Goal: Check status

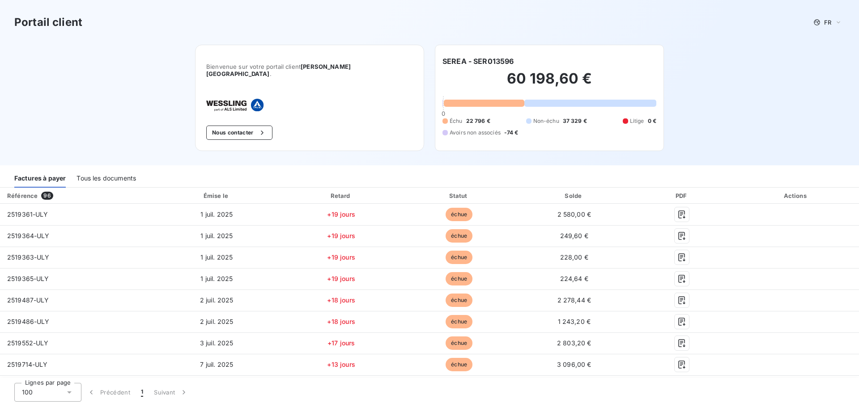
click at [71, 390] on icon at bounding box center [69, 392] width 9 height 9
click at [68, 392] on icon at bounding box center [69, 392] width 9 height 9
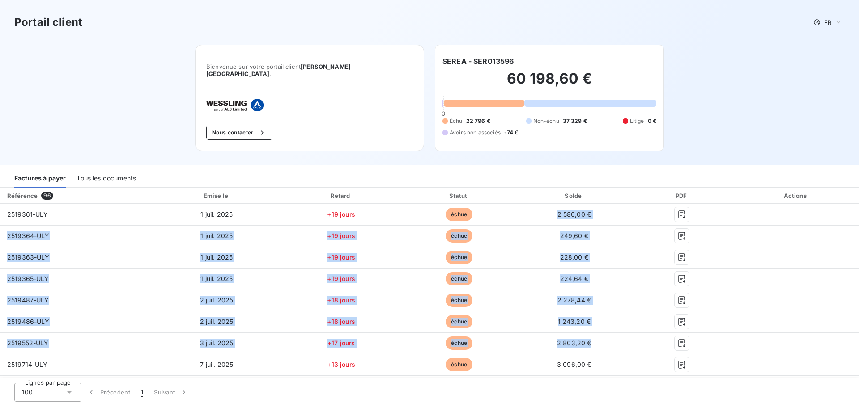
drag, startPoint x: 551, startPoint y: 207, endPoint x: 640, endPoint y: 322, distance: 145.7
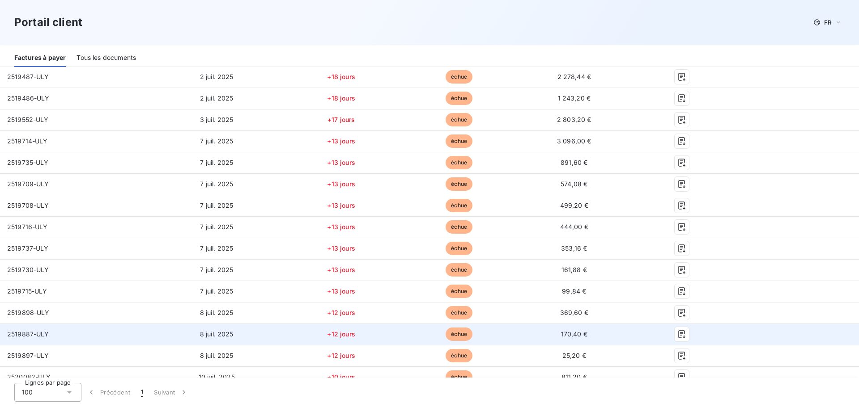
drag, startPoint x: 640, startPoint y: 322, endPoint x: 649, endPoint y: 311, distance: 14.0
click at [641, 324] on td at bounding box center [682, 334] width 102 height 21
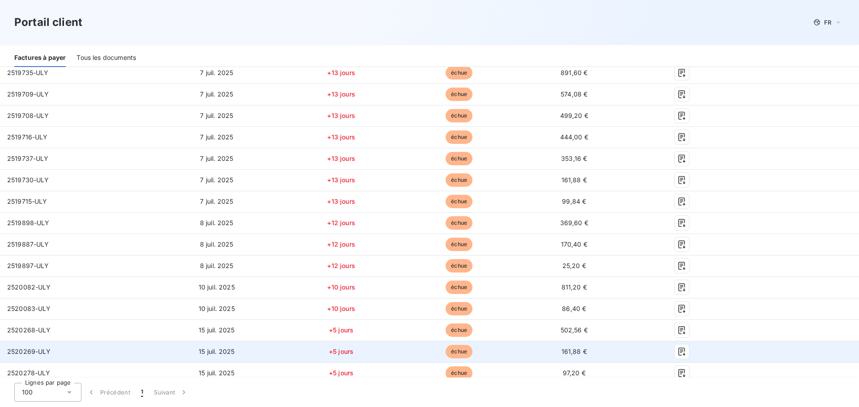
scroll to position [358, 0]
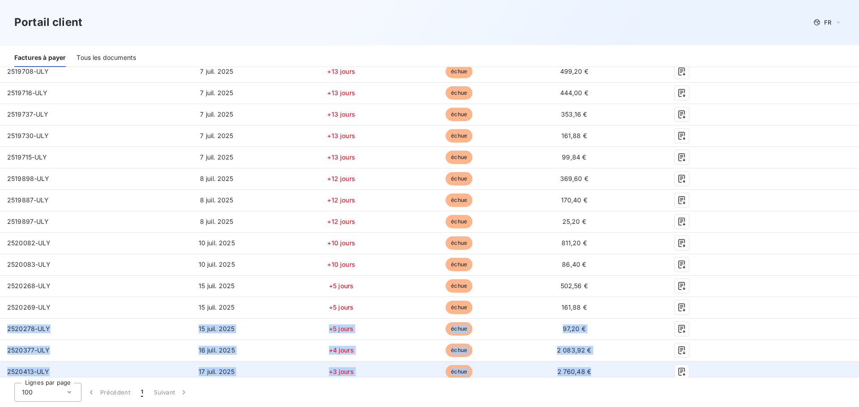
drag, startPoint x: 649, startPoint y: 310, endPoint x: 610, endPoint y: 356, distance: 60.6
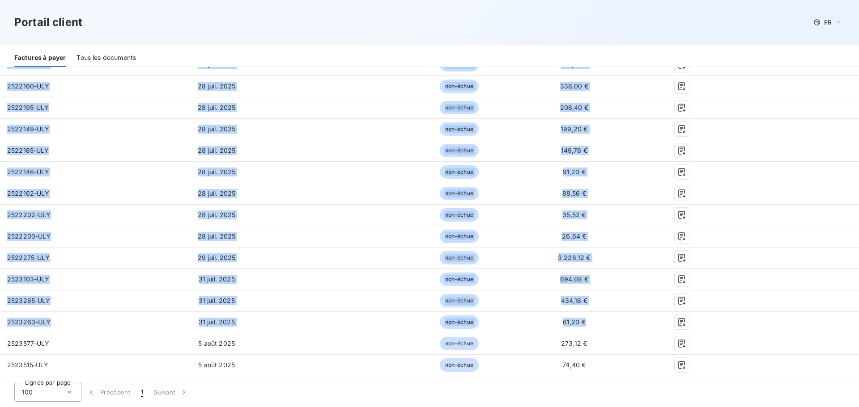
scroll to position [939, 0]
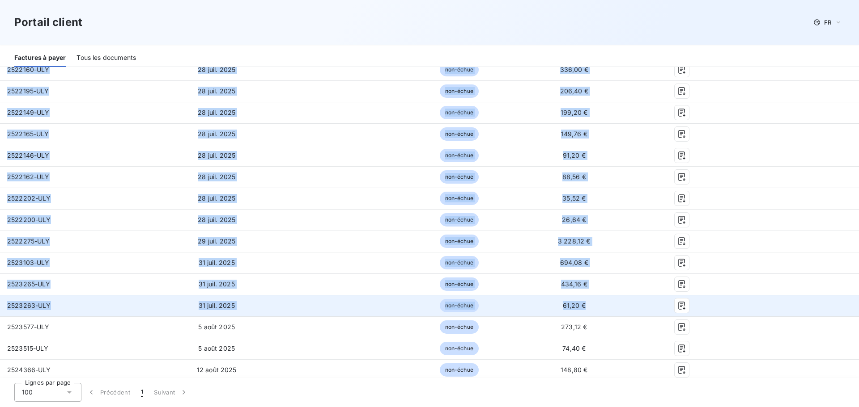
drag, startPoint x: 564, startPoint y: 219, endPoint x: 603, endPoint y: 296, distance: 86.4
click at [603, 296] on tbody "2519361-ULY 1 juil. 2025 +19 jours échue 2 580,00 € 2519364-ULY 1 juil. 2025 +1…" at bounding box center [429, 295] width 859 height 2061
copy tbody "3 745,80 € 1459827-LOR 4 ipsu. 0496 +45 dolor sitam 661,72 € 4683767-CON 4 adip…"
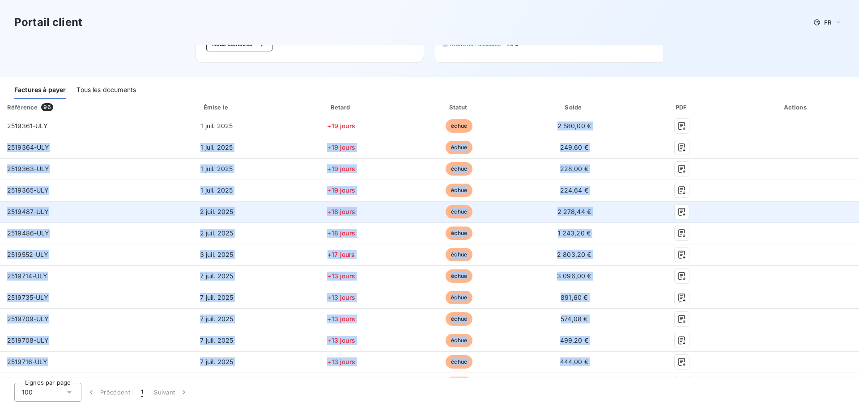
scroll to position [0, 0]
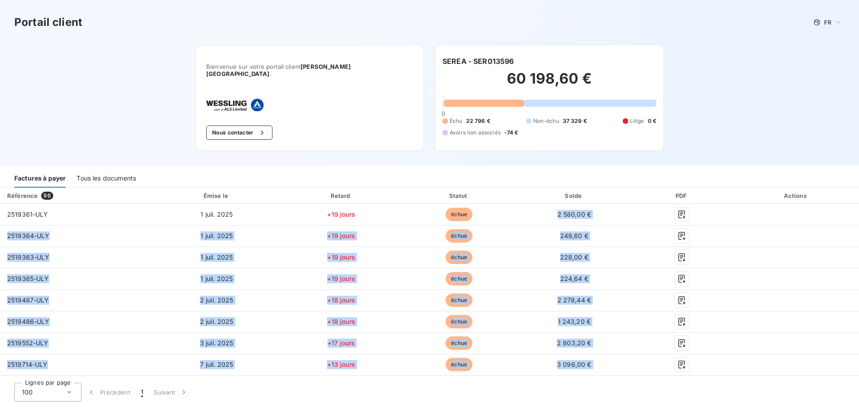
click at [97, 169] on div "Tous les documents" at bounding box center [105, 178] width 59 height 19
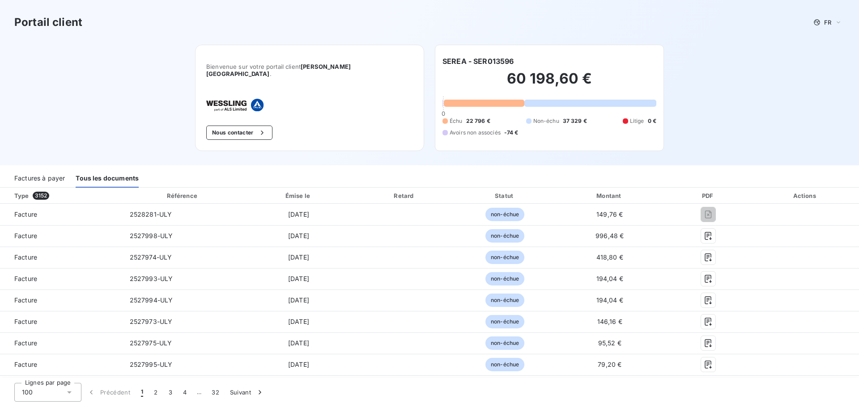
click at [299, 191] on div "Émise le" at bounding box center [298, 195] width 107 height 9
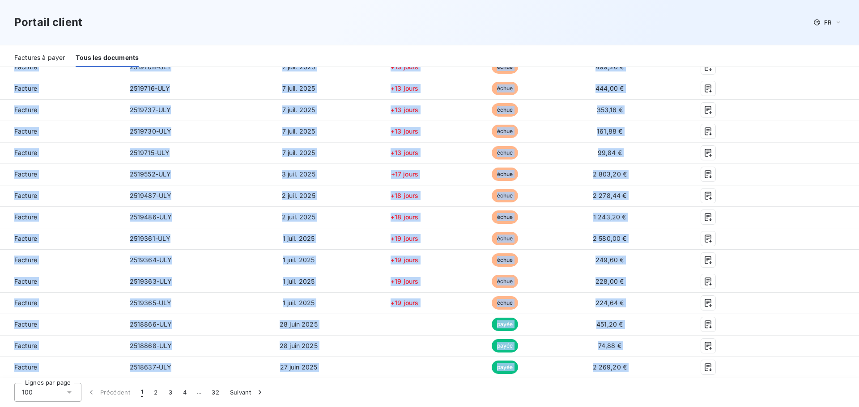
scroll to position [2087, 0]
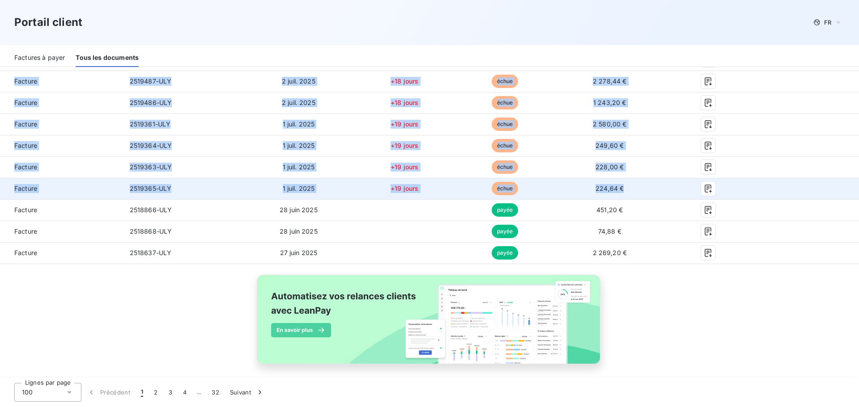
drag, startPoint x: 589, startPoint y: 158, endPoint x: 632, endPoint y: 187, distance: 52.5
copy tbody "082,72 € Loremip 2435119-DOL 68 sita. 4037 con-adipi 551,85 € Elitsed 1875869-D…"
